Goal: Task Accomplishment & Management: Complete application form

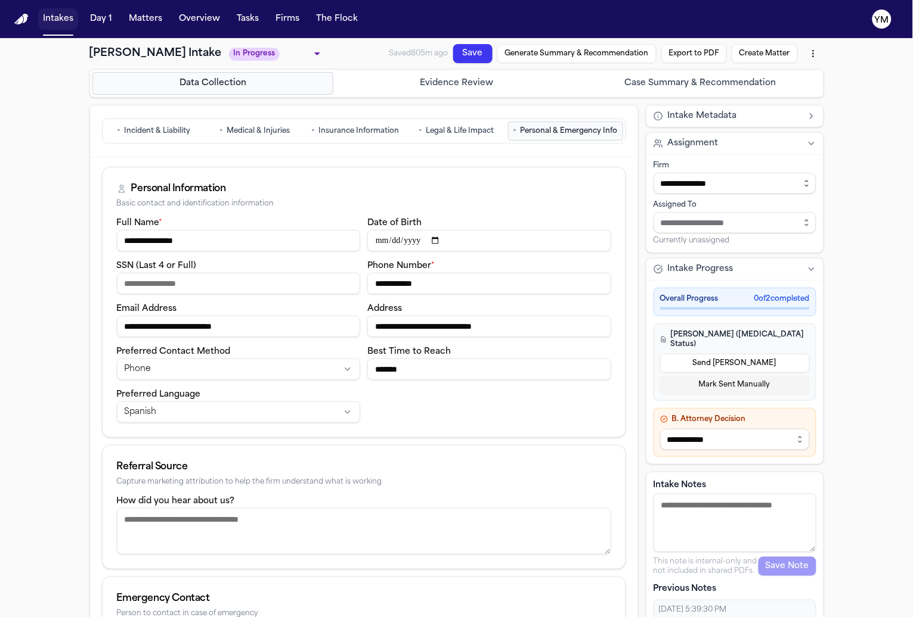
click at [42, 14] on button "Intakes" at bounding box center [58, 18] width 40 height 21
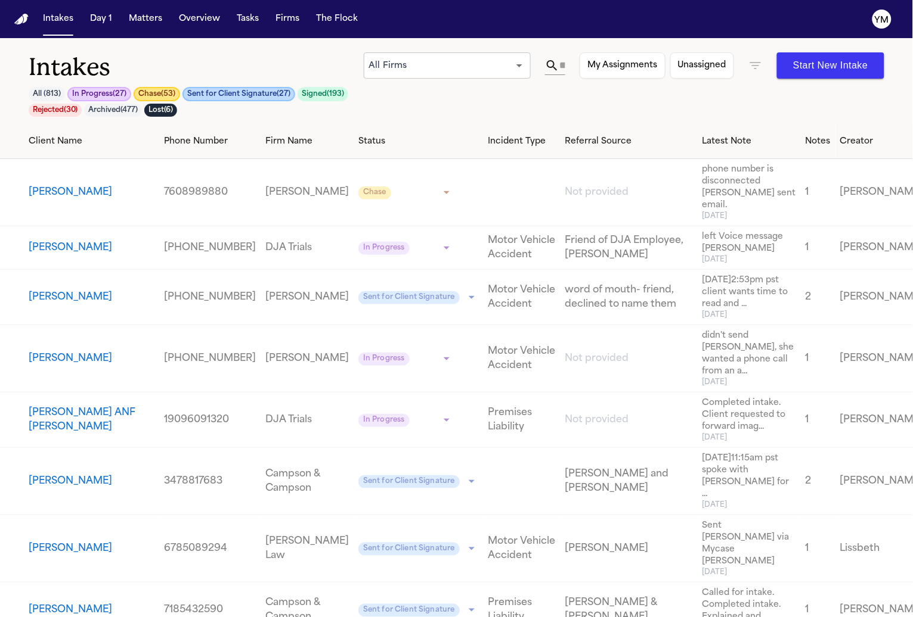
click at [753, 69] on icon "button" at bounding box center [755, 65] width 14 height 14
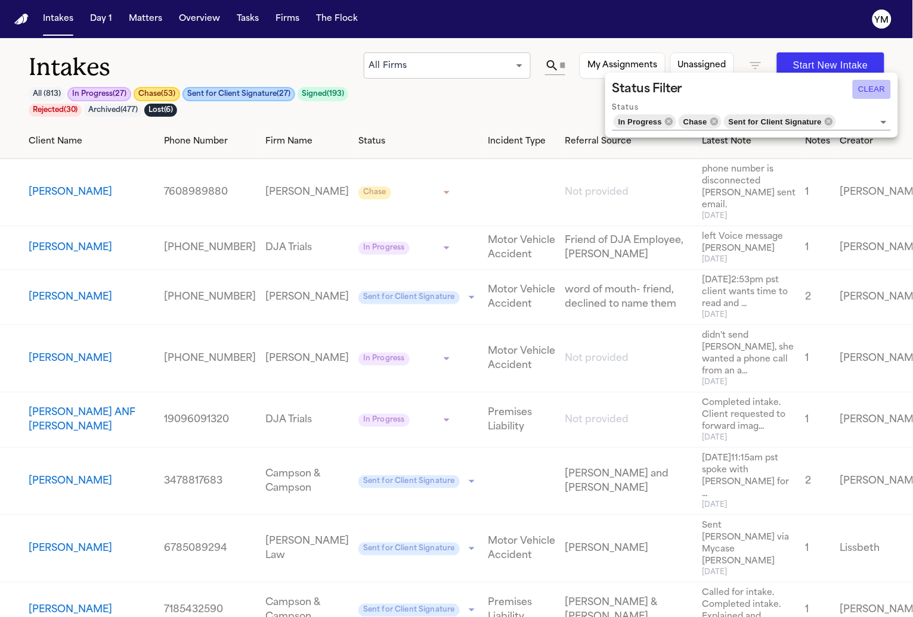
click at [877, 88] on button "Clear" at bounding box center [871, 89] width 38 height 19
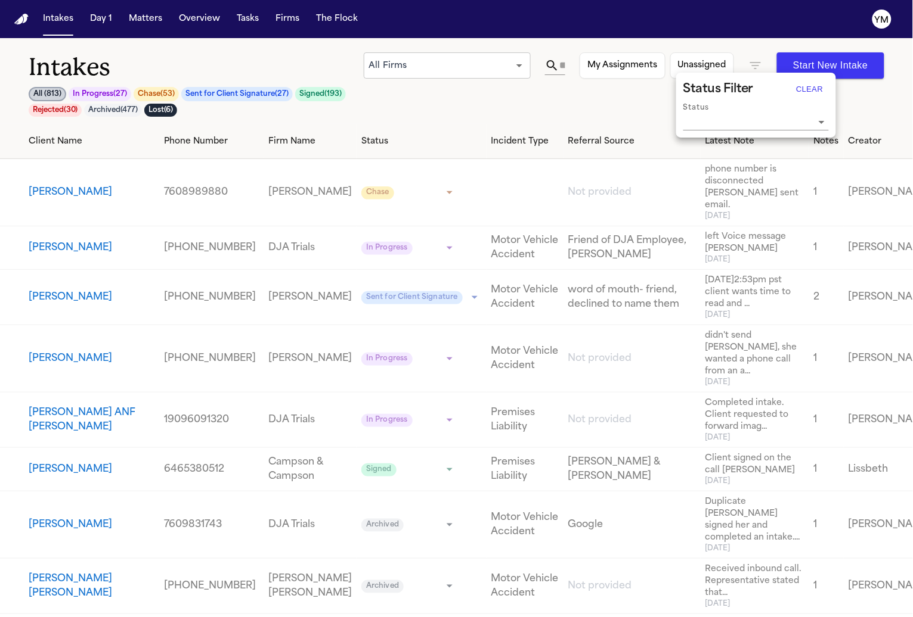
click at [61, 296] on div at bounding box center [456, 308] width 913 height 617
click at [61, 299] on button "[PERSON_NAME]" at bounding box center [70, 297] width 83 height 14
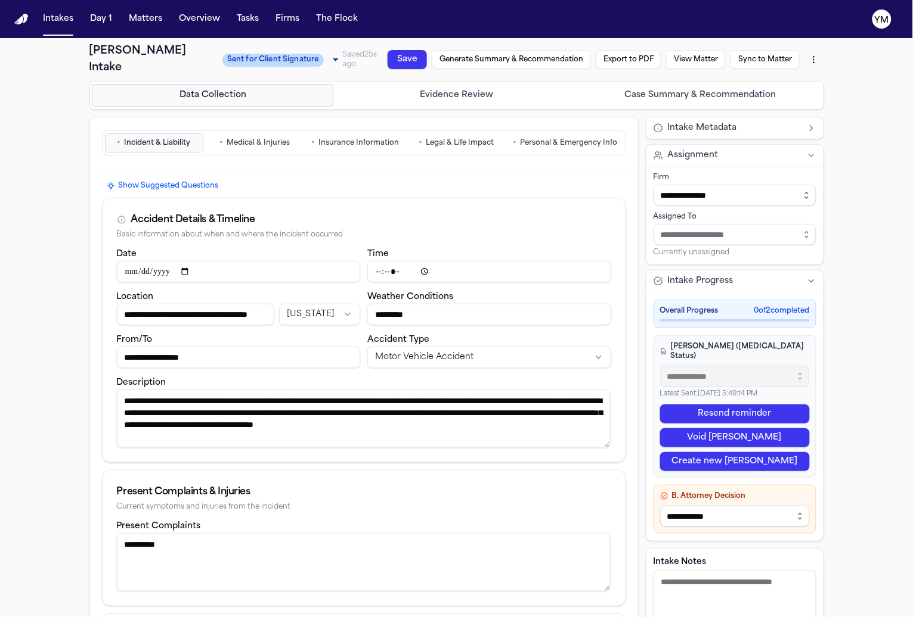
click at [253, 141] on span "Medical & Injuries" at bounding box center [257, 143] width 63 height 10
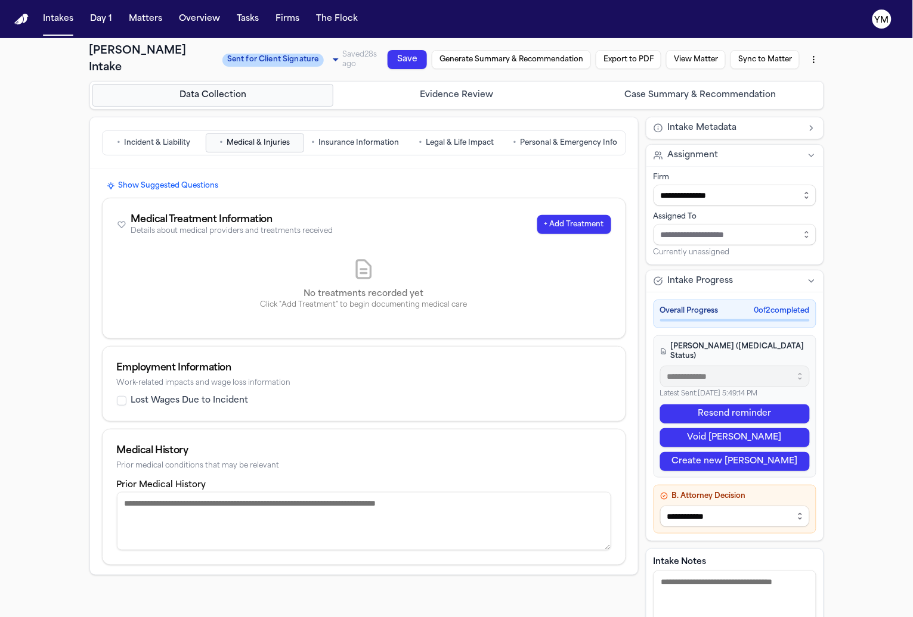
click at [330, 142] on span "Insurance Information" at bounding box center [359, 143] width 80 height 10
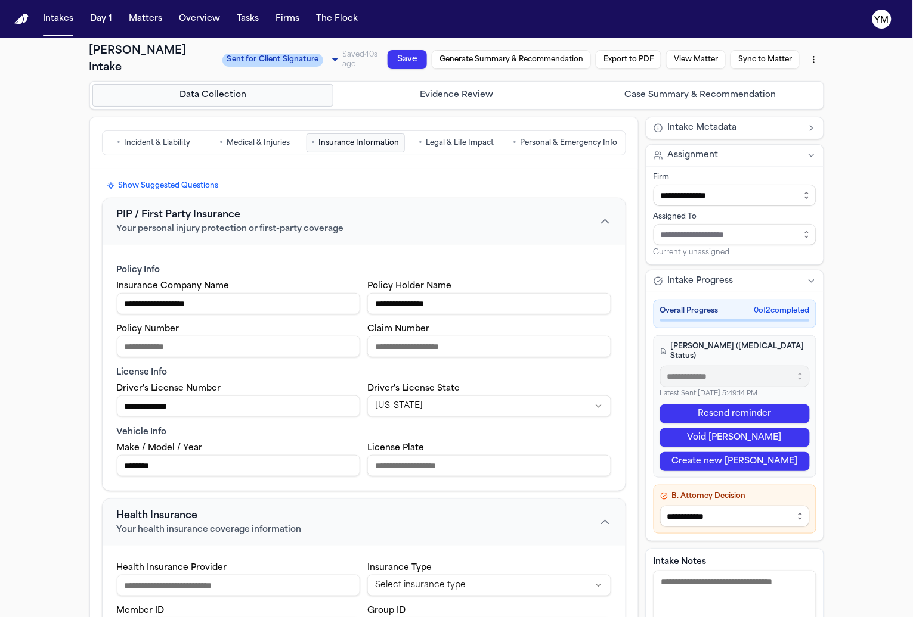
click at [436, 142] on span "Legal & Life Impact" at bounding box center [460, 143] width 68 height 10
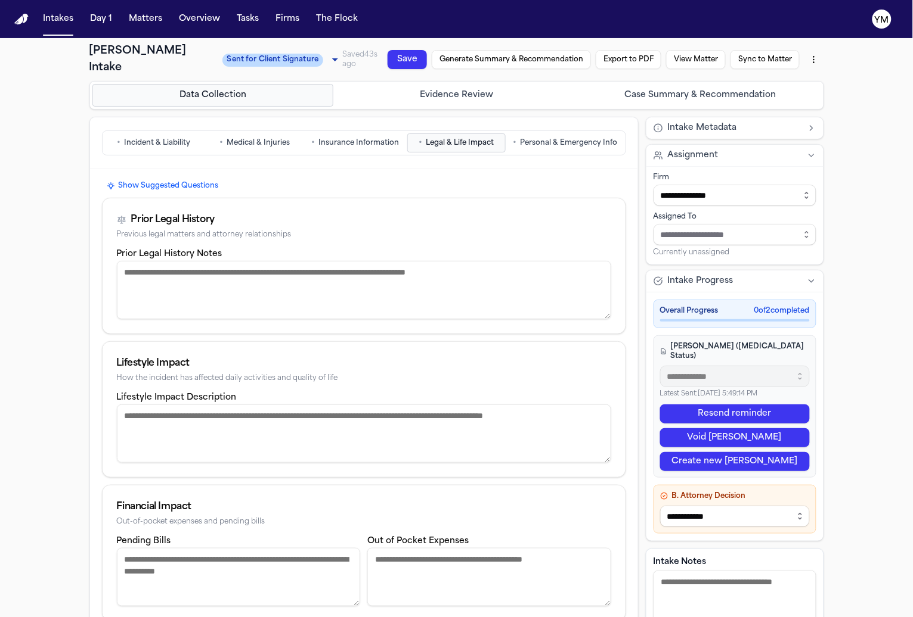
click at [553, 144] on span "Personal & Emergency Info" at bounding box center [568, 143] width 97 height 10
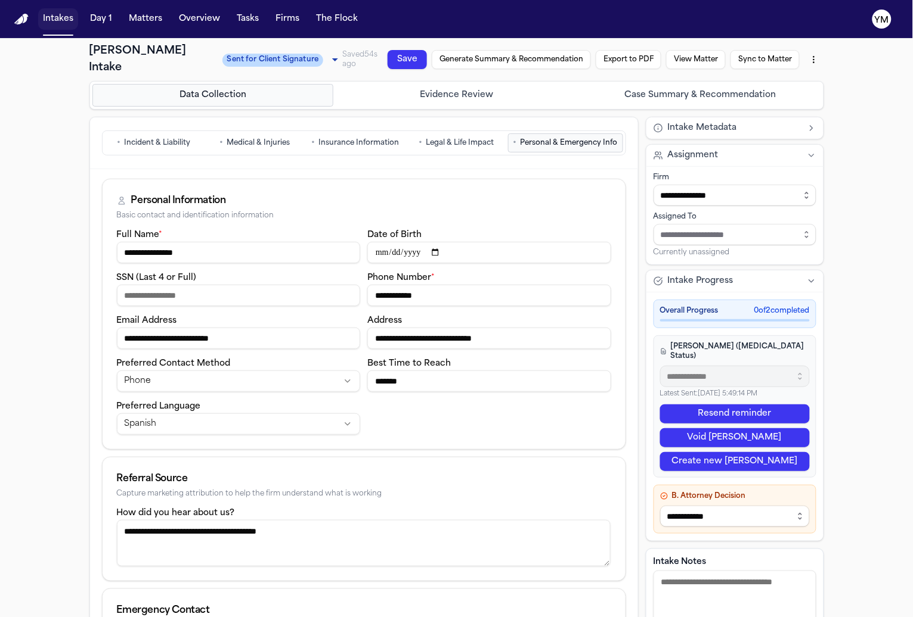
click at [58, 17] on button "Intakes" at bounding box center [58, 18] width 40 height 21
